Goal: Information Seeking & Learning: Check status

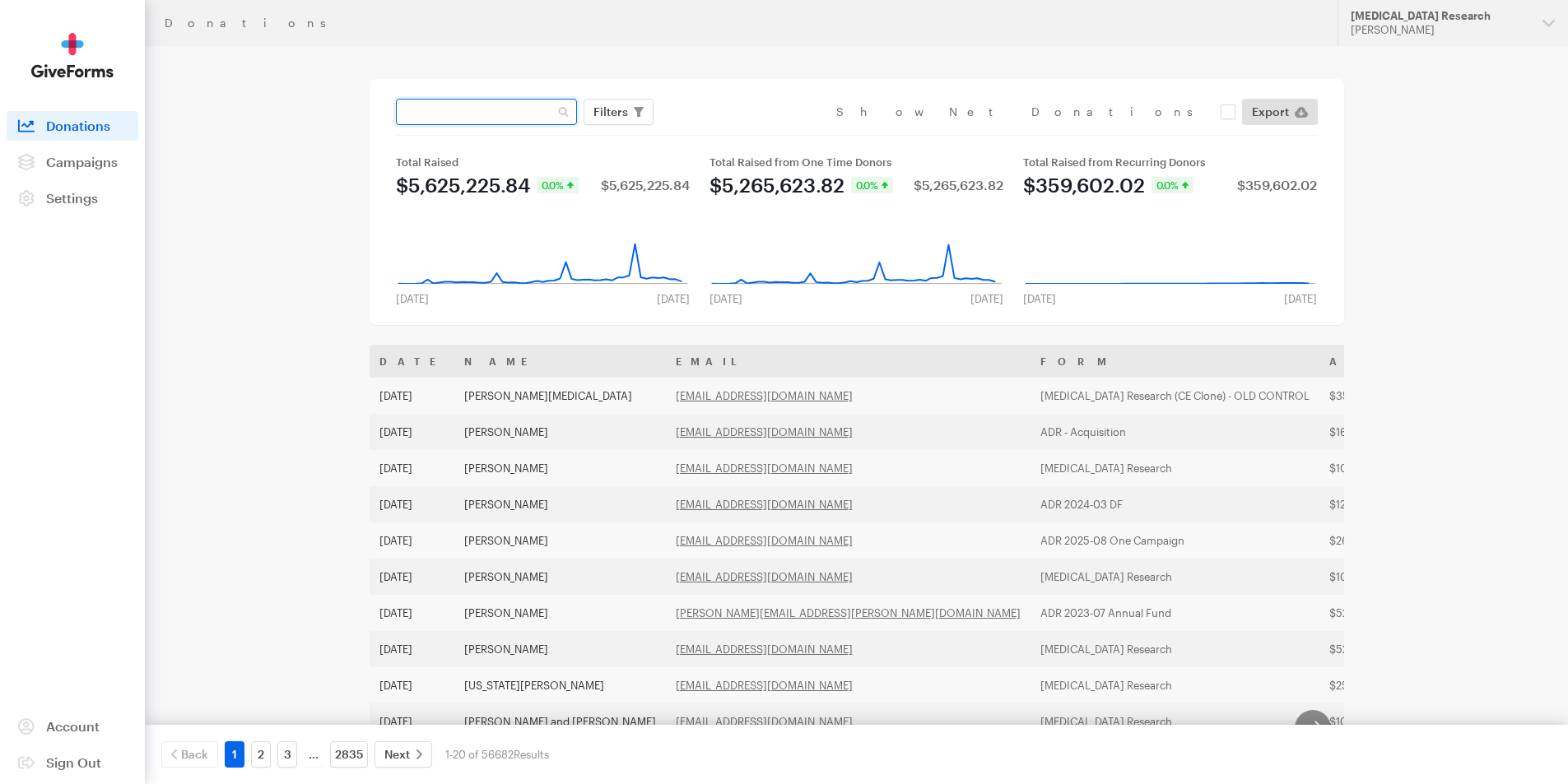
click at [452, 113] on input "text" at bounding box center [486, 111] width 181 height 26
type input "[EMAIL_ADDRESS][DOMAIN_NAME]"
click at [736, 133] on button "Apply" at bounding box center [762, 146] width 53 height 26
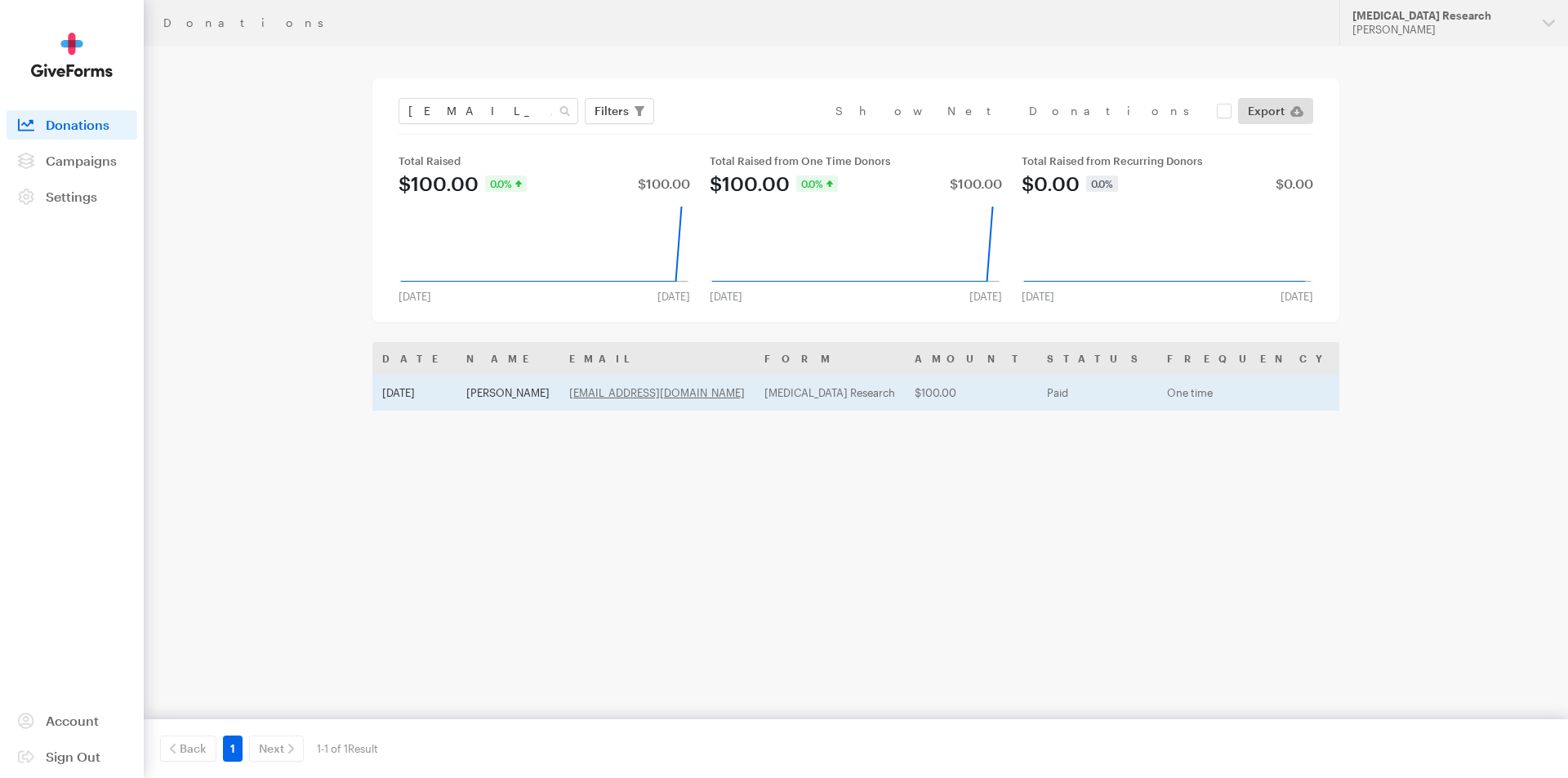
click at [441, 399] on td "[DATE]" at bounding box center [414, 392] width 84 height 36
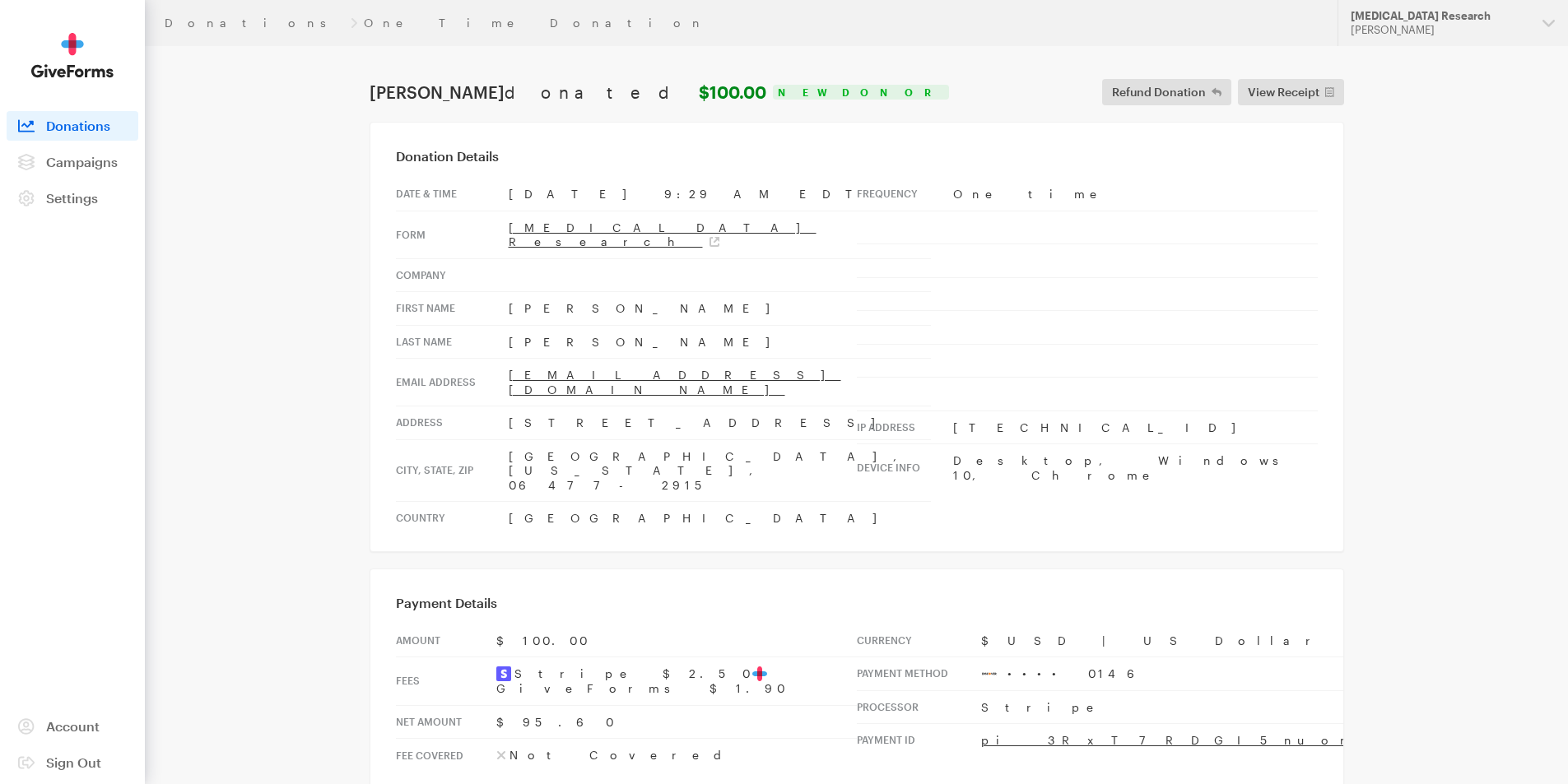
click at [538, 67] on main "Donations One Time Donation [PERSON_NAME] donated $100.00 New Donor Refund Dona…" at bounding box center [784, 764] width 1186 height 1437
